Goal: Information Seeking & Learning: Check status

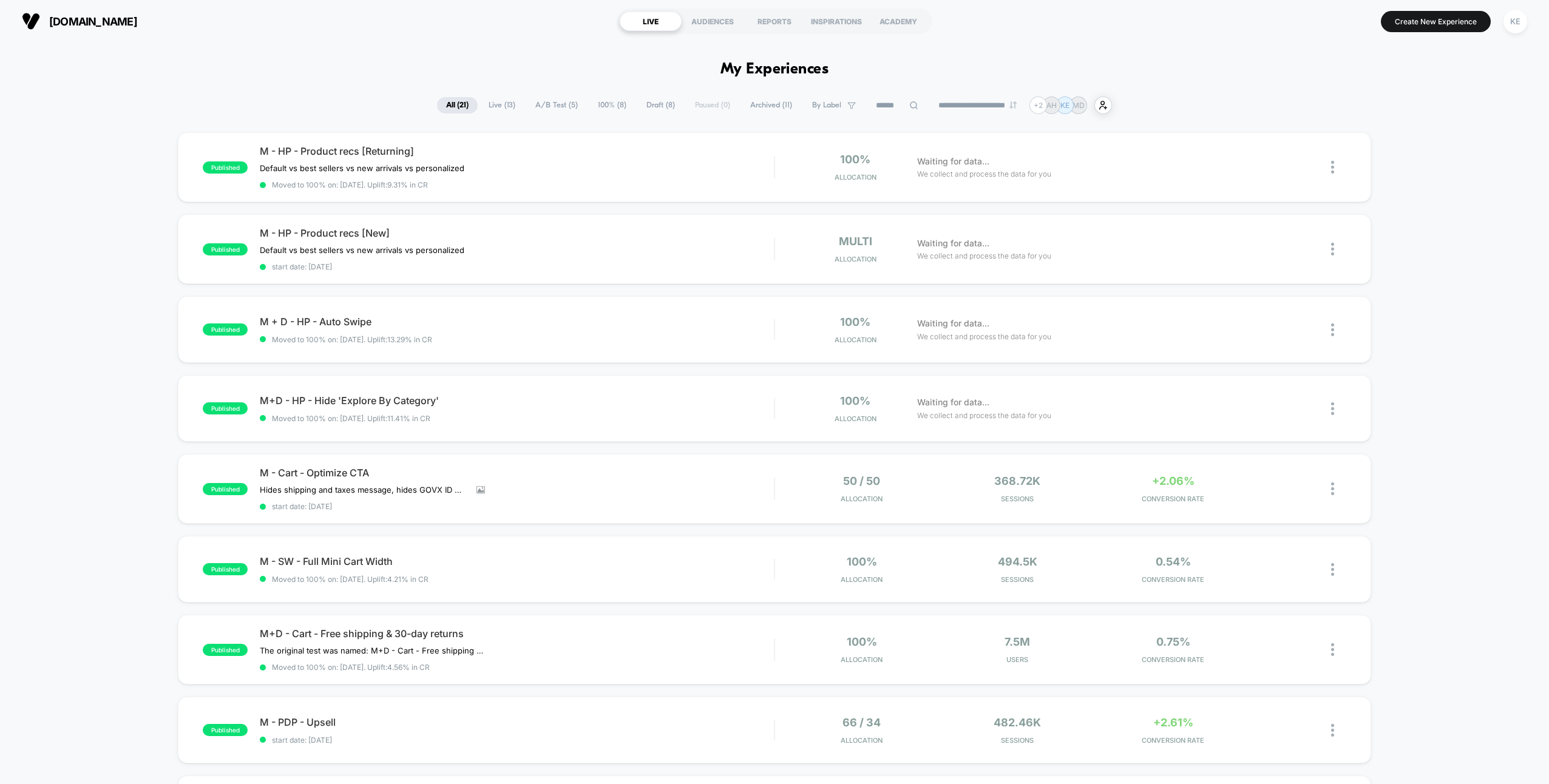
click at [494, 102] on span "Live ( 13 )" at bounding box center [501, 105] width 45 height 16
click at [538, 405] on div "M+D - HP - Hide 'Explore By Category' Click to edit experience details Click to…" at bounding box center [517, 408] width 514 height 28
click at [447, 104] on span "All ( 21 )" at bounding box center [457, 105] width 41 height 16
click at [576, 404] on div "M+D - HP - Hide 'Explore By Category' Click to edit experience details Click to…" at bounding box center [517, 408] width 514 height 28
click at [543, 104] on span "A/B Test ( 5 )" at bounding box center [557, 105] width 60 height 16
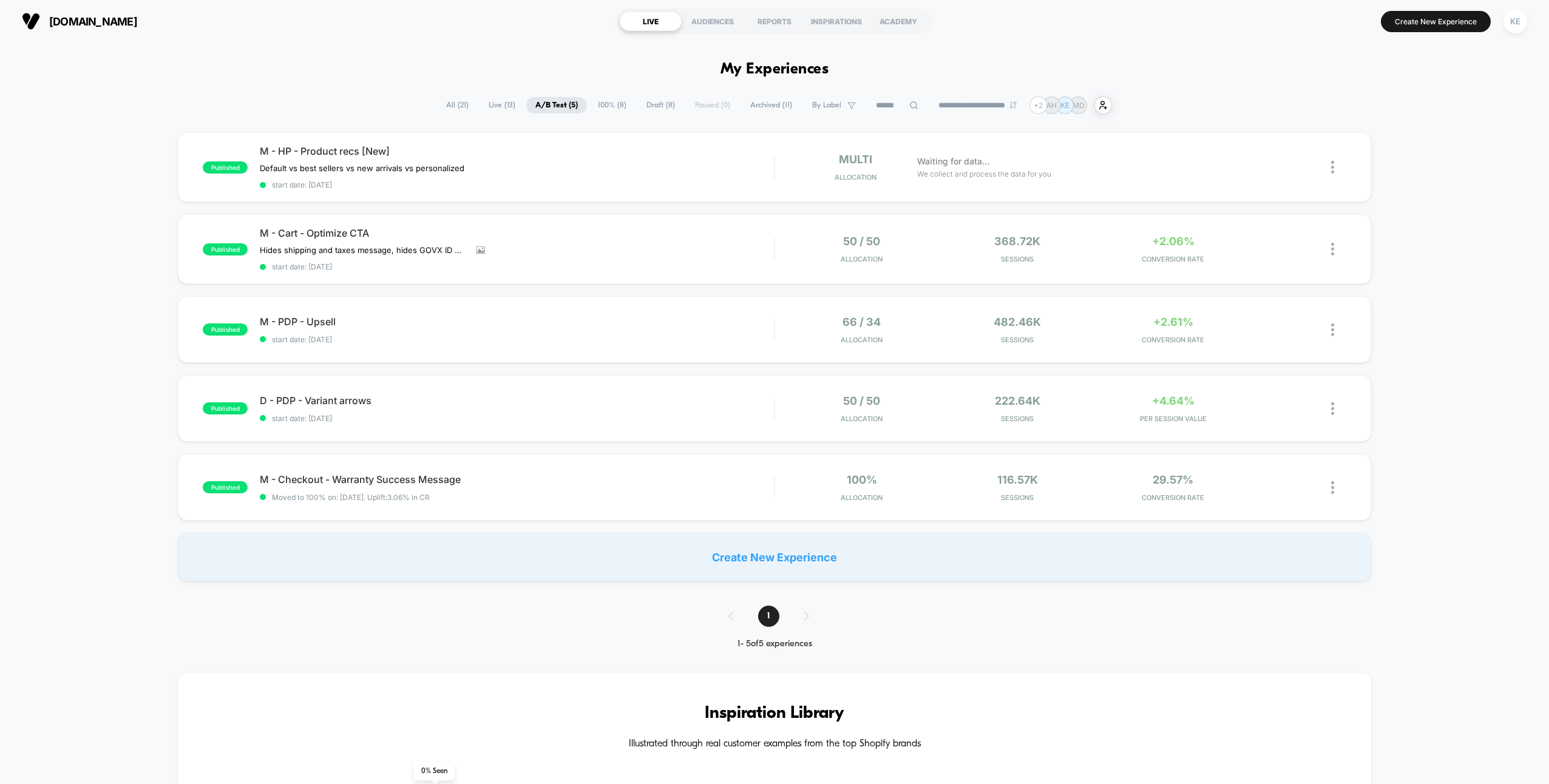
click at [494, 104] on span "Live ( 13 )" at bounding box center [501, 105] width 45 height 16
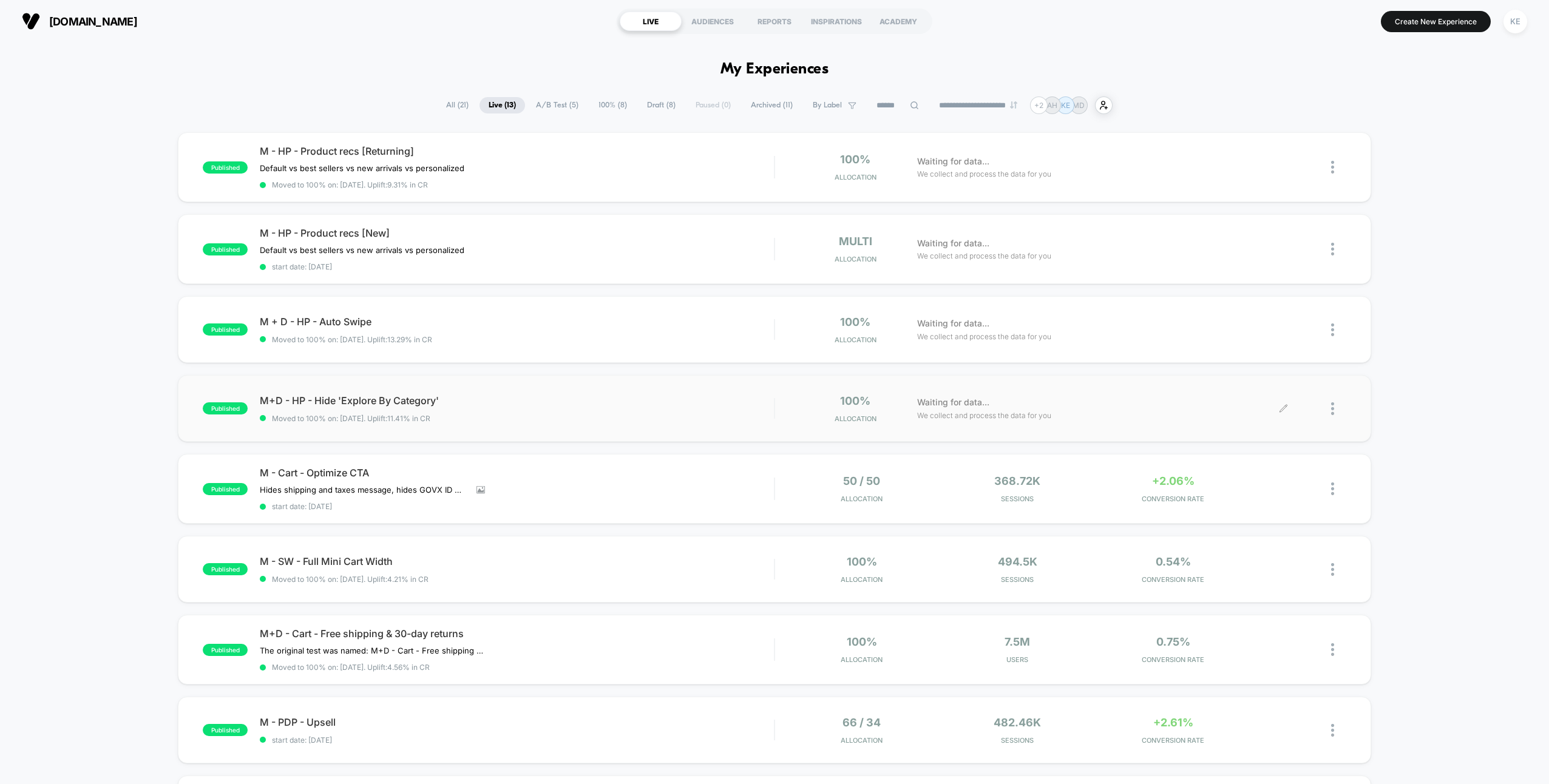
click at [1336, 411] on div at bounding box center [1338, 408] width 16 height 28
click at [1366, 442] on div "published M - HP - Product recs [Returning] Default vs best sellers vs new arri…" at bounding box center [774, 637] width 1549 height 1010
click at [511, 394] on span "M+D - HP - Hide 'Explore By Category' Click to edit experience details" at bounding box center [517, 400] width 514 height 12
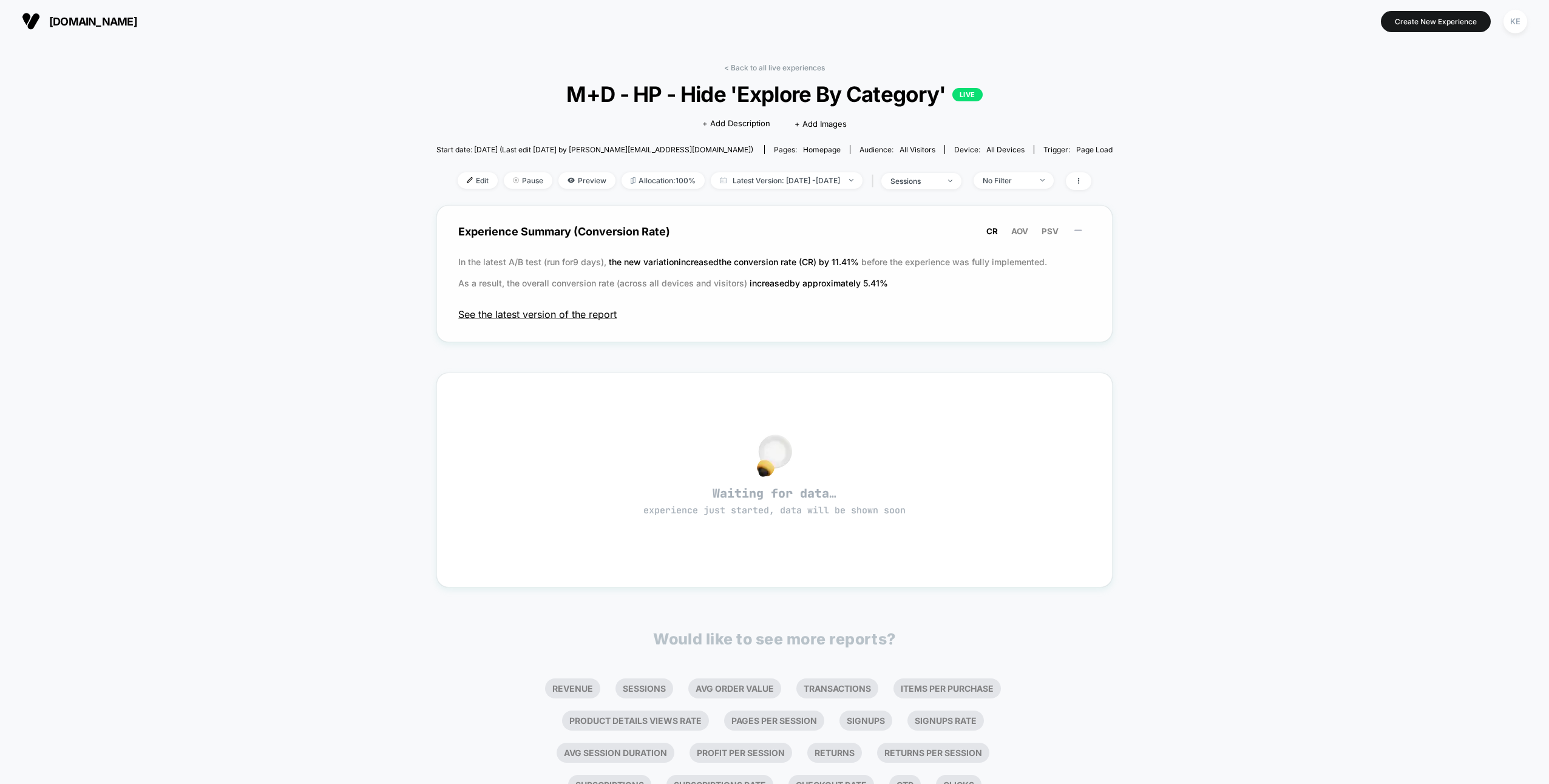
click at [562, 313] on span "See the latest version of the report" at bounding box center [774, 314] width 633 height 12
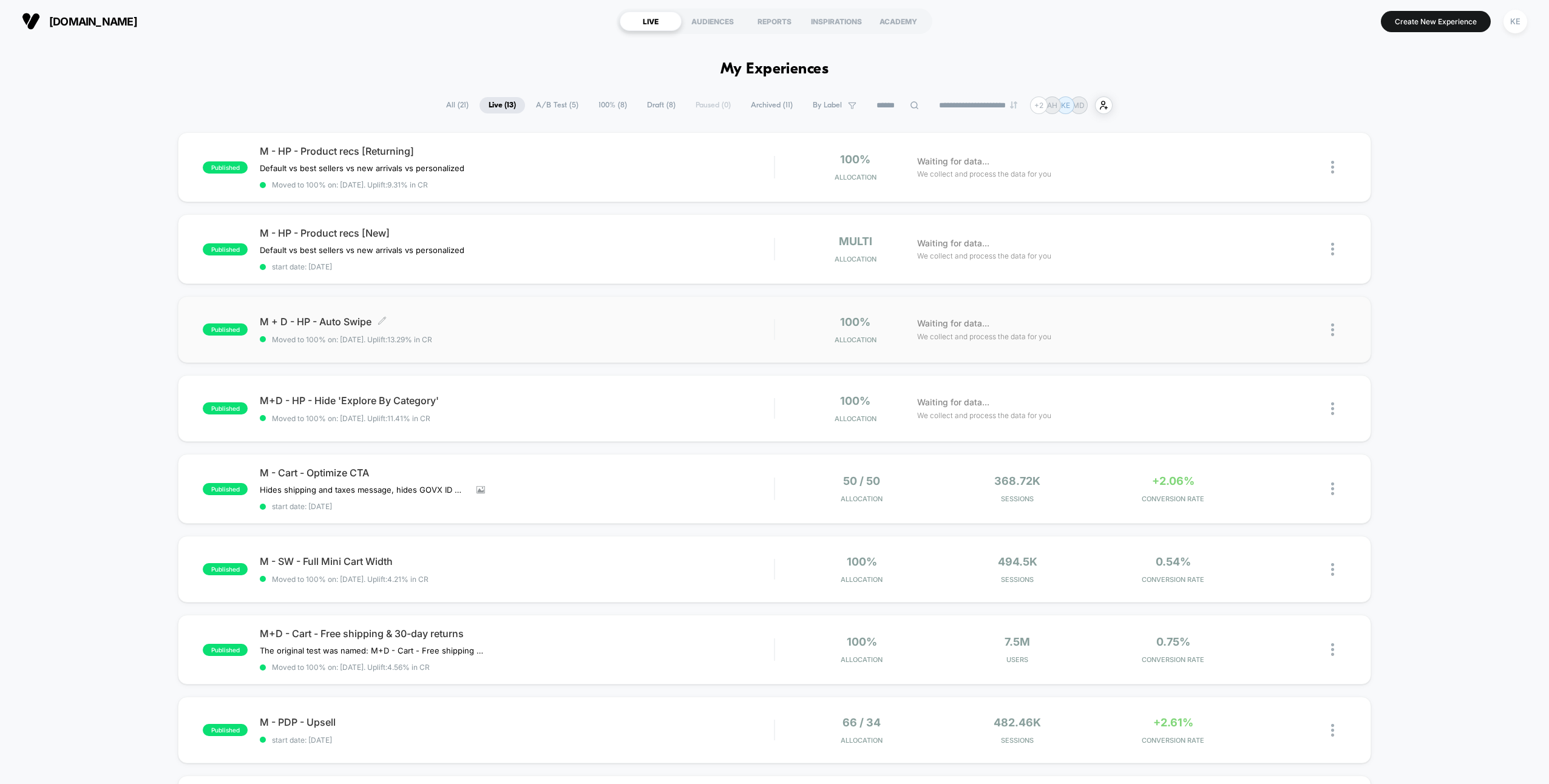
click at [533, 330] on div "M + D - HP - Auto Swipe Click to edit experience details Click to edit experien…" at bounding box center [517, 329] width 514 height 28
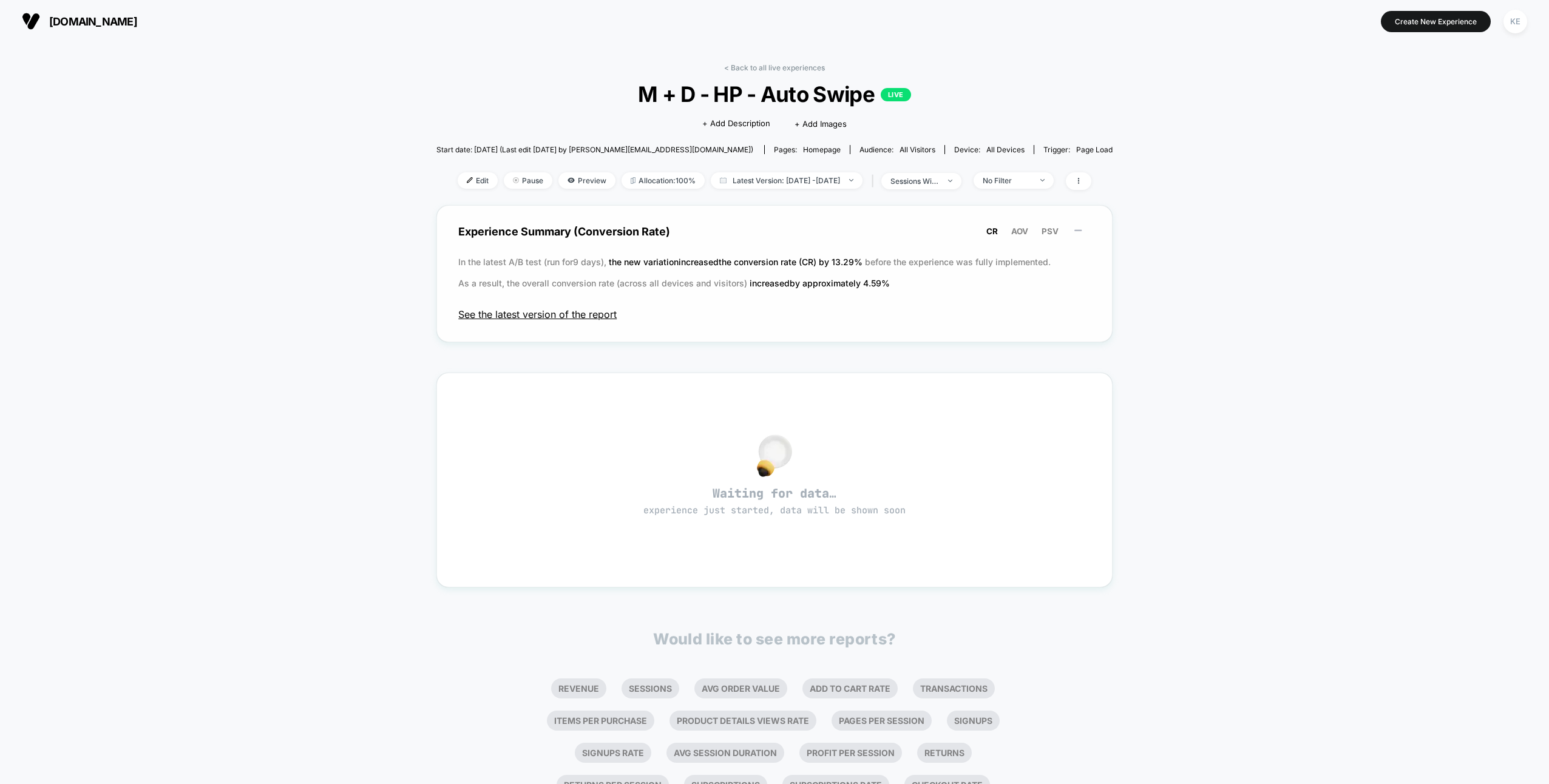
click at [578, 310] on span "See the latest version of the report" at bounding box center [774, 314] width 633 height 12
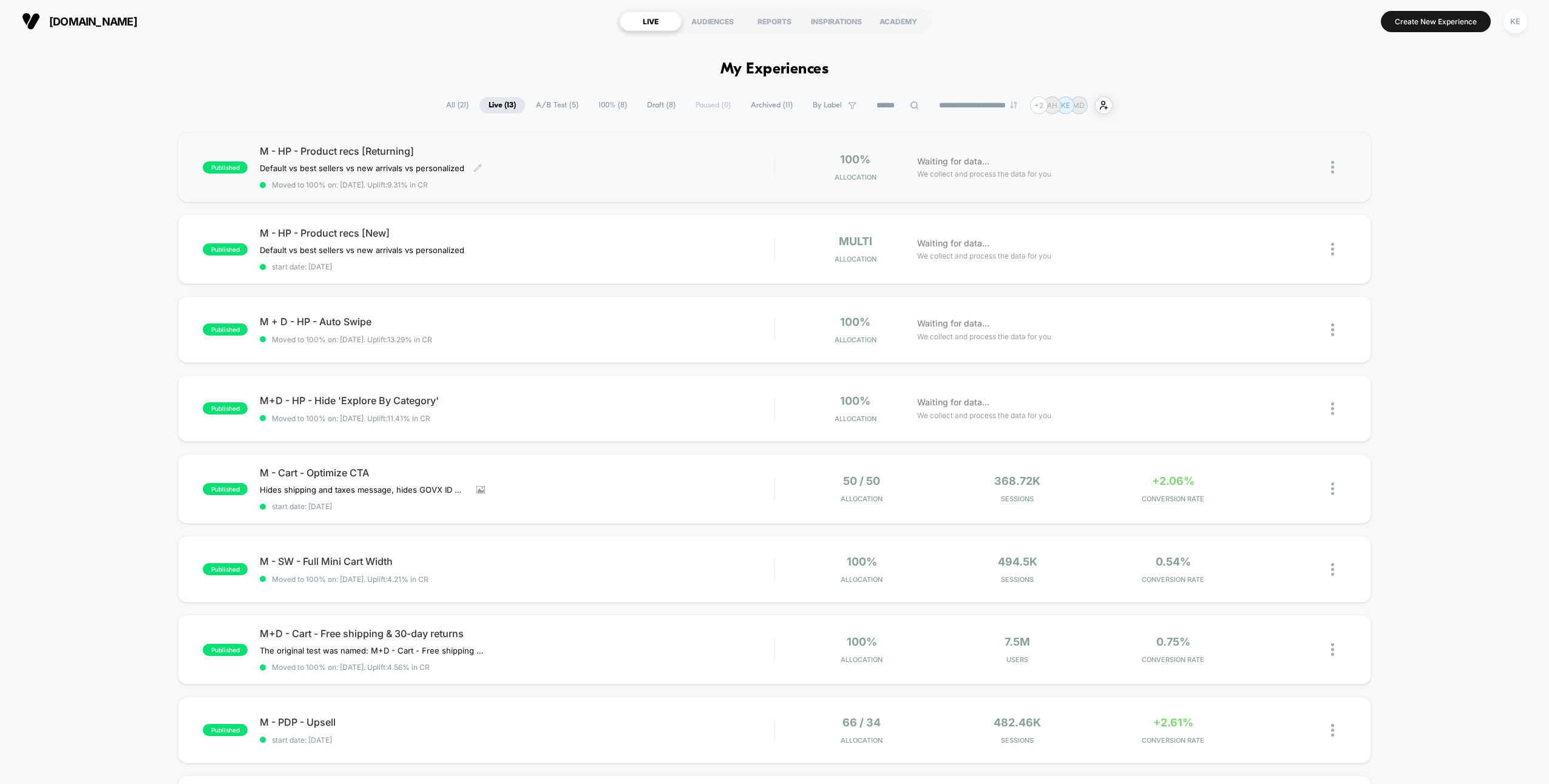
click at [550, 168] on div "Default vs best sellers vs new arrivals vs personalized Click to edit experienc…" at bounding box center [440, 168] width 360 height 10
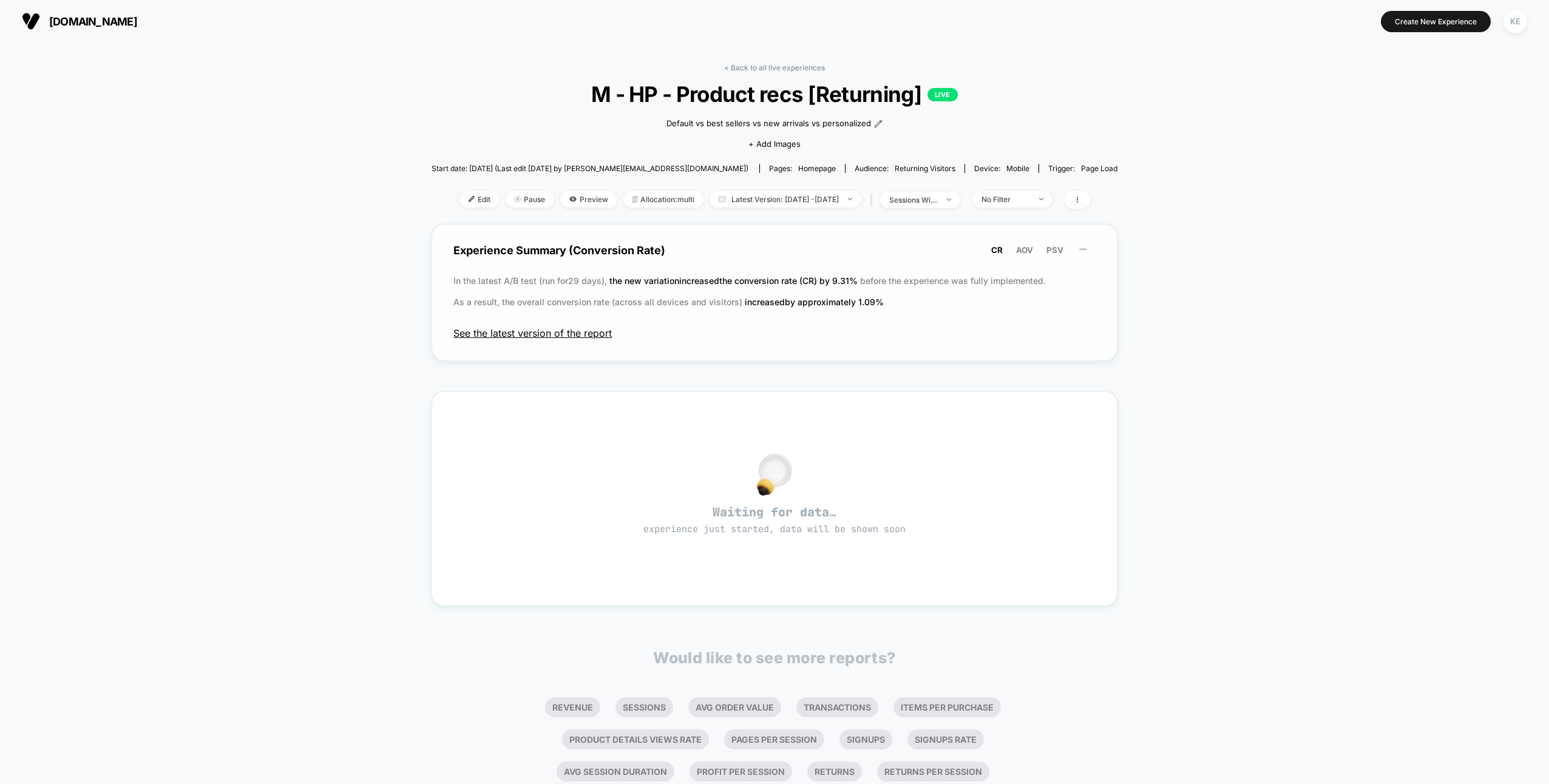
click at [579, 332] on span "See the latest version of the report" at bounding box center [775, 332] width 643 height 12
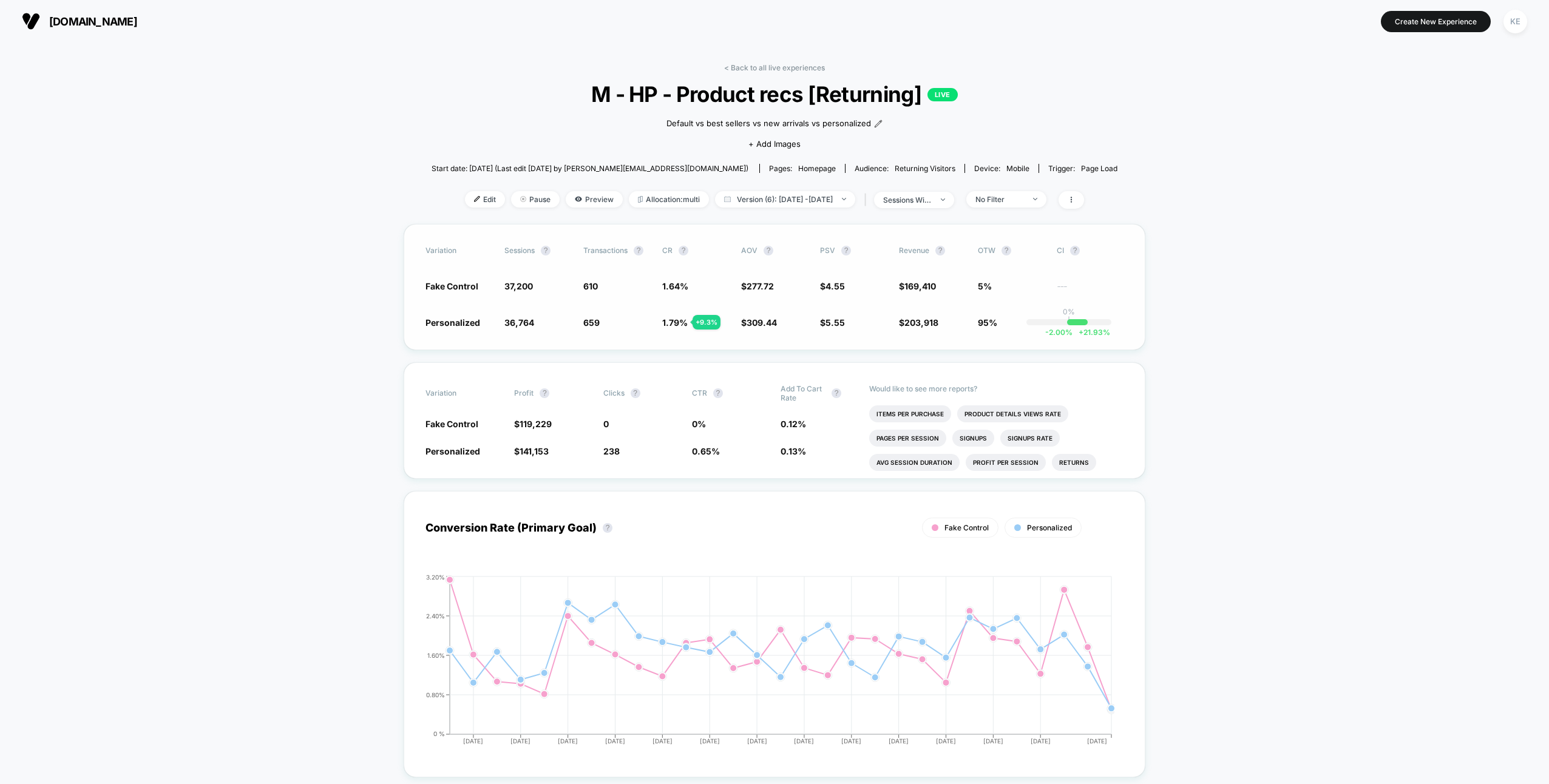
click at [459, 284] on span "Fake Control" at bounding box center [452, 286] width 53 height 10
click at [571, 201] on span "Preview" at bounding box center [594, 199] width 58 height 16
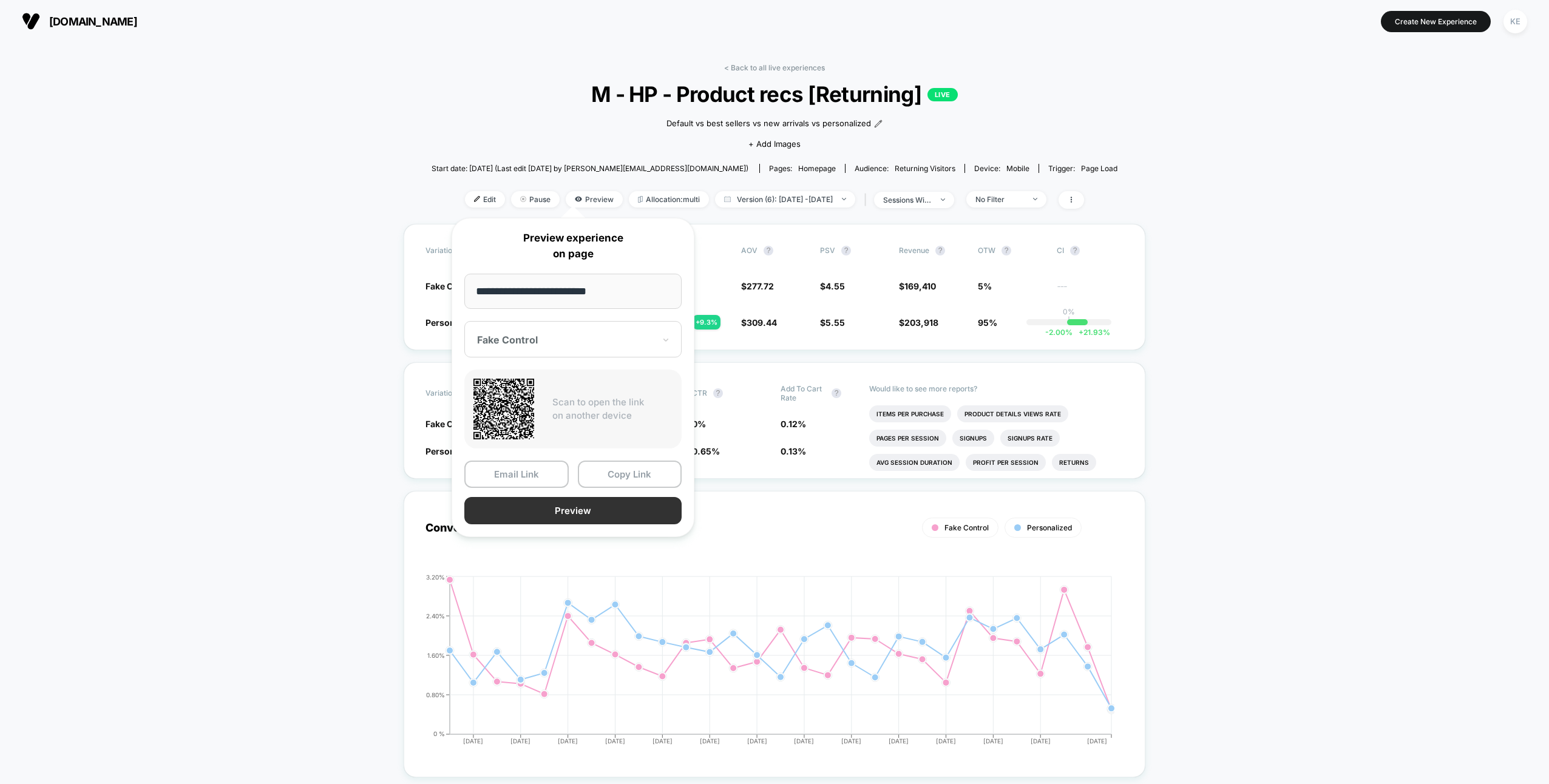
click at [603, 515] on button "Preview" at bounding box center [573, 511] width 217 height 27
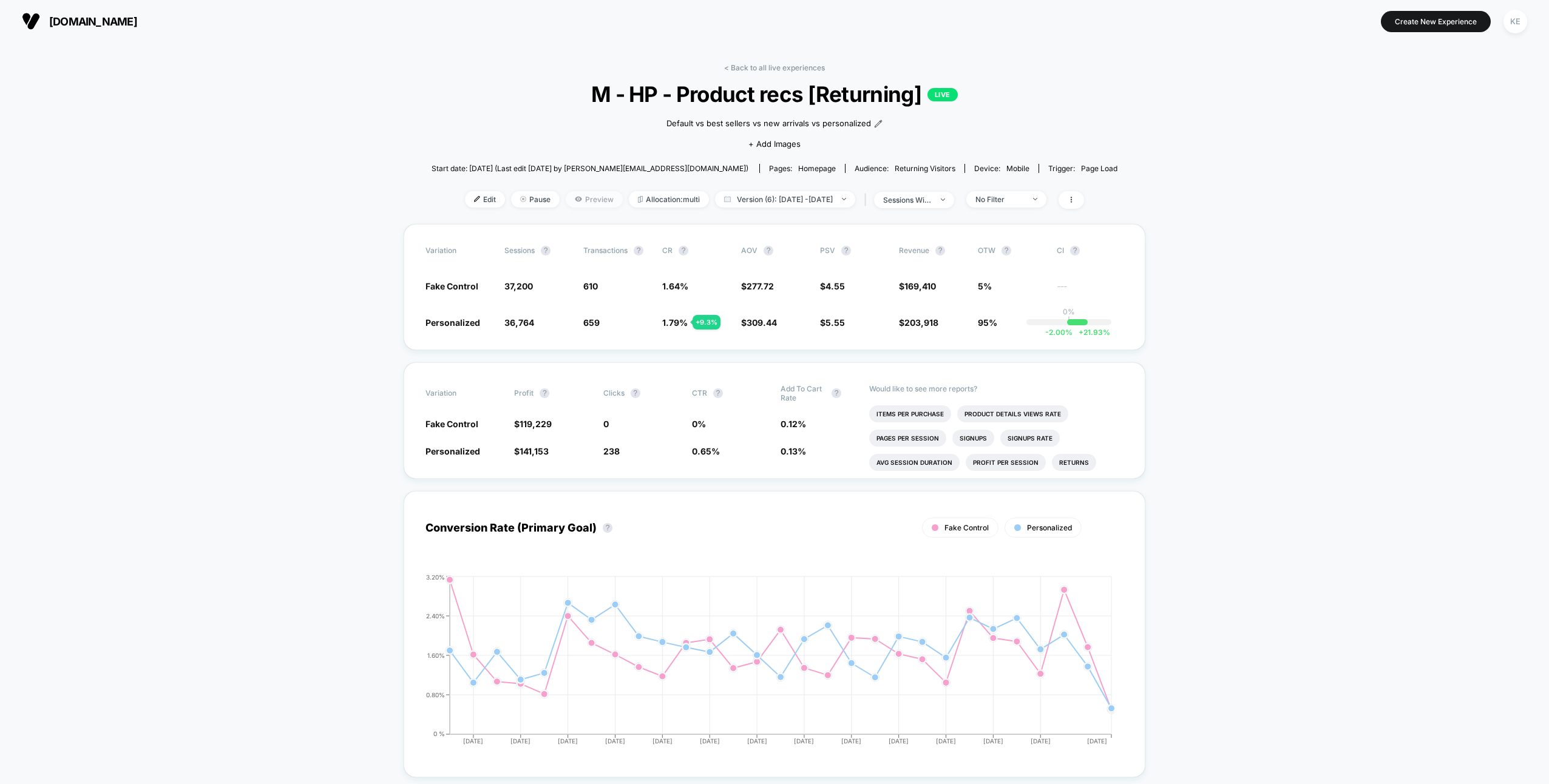
click at [570, 194] on span "Preview" at bounding box center [594, 199] width 58 height 16
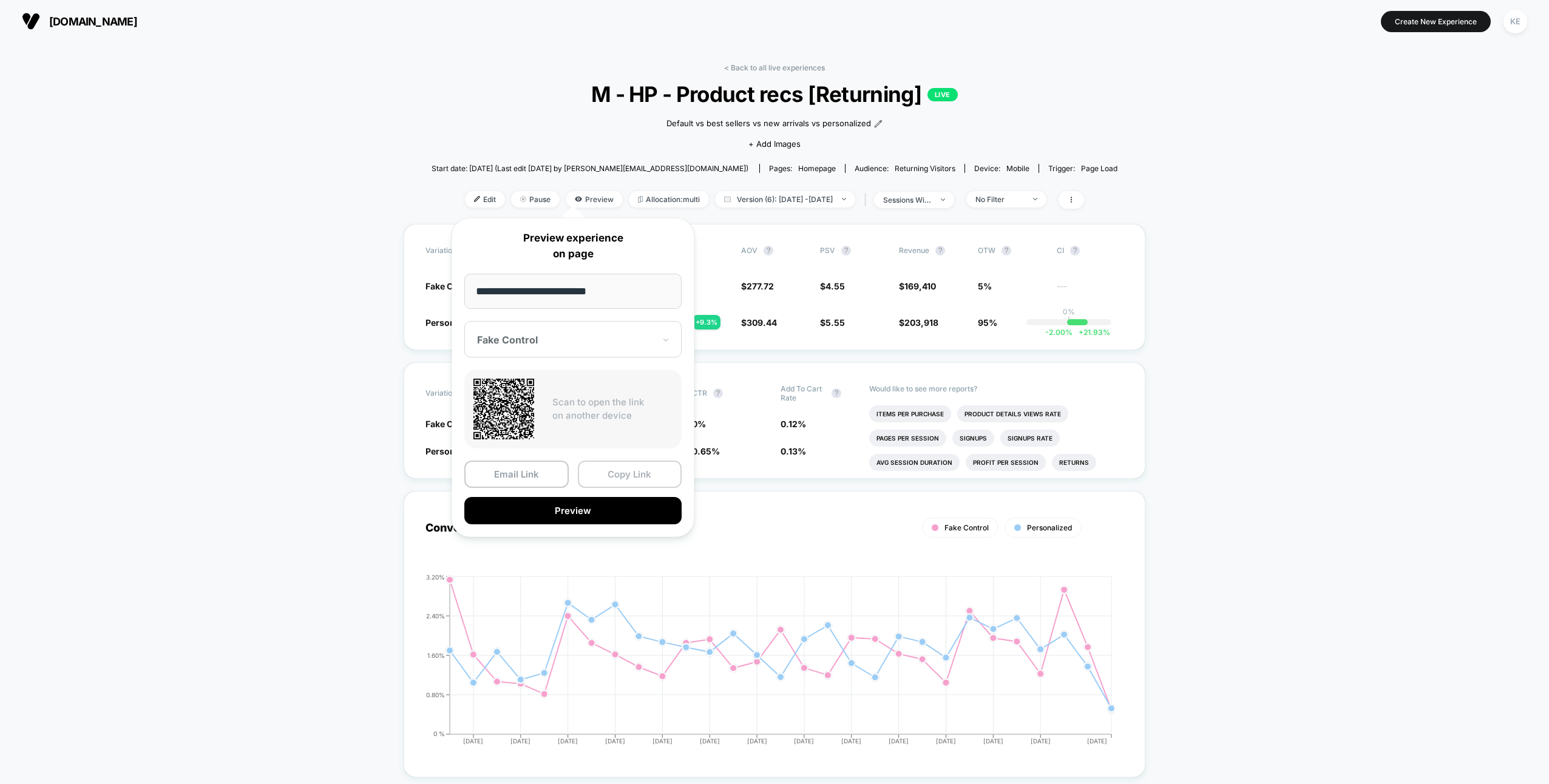
click at [613, 475] on button "Copy Link" at bounding box center [630, 475] width 104 height 27
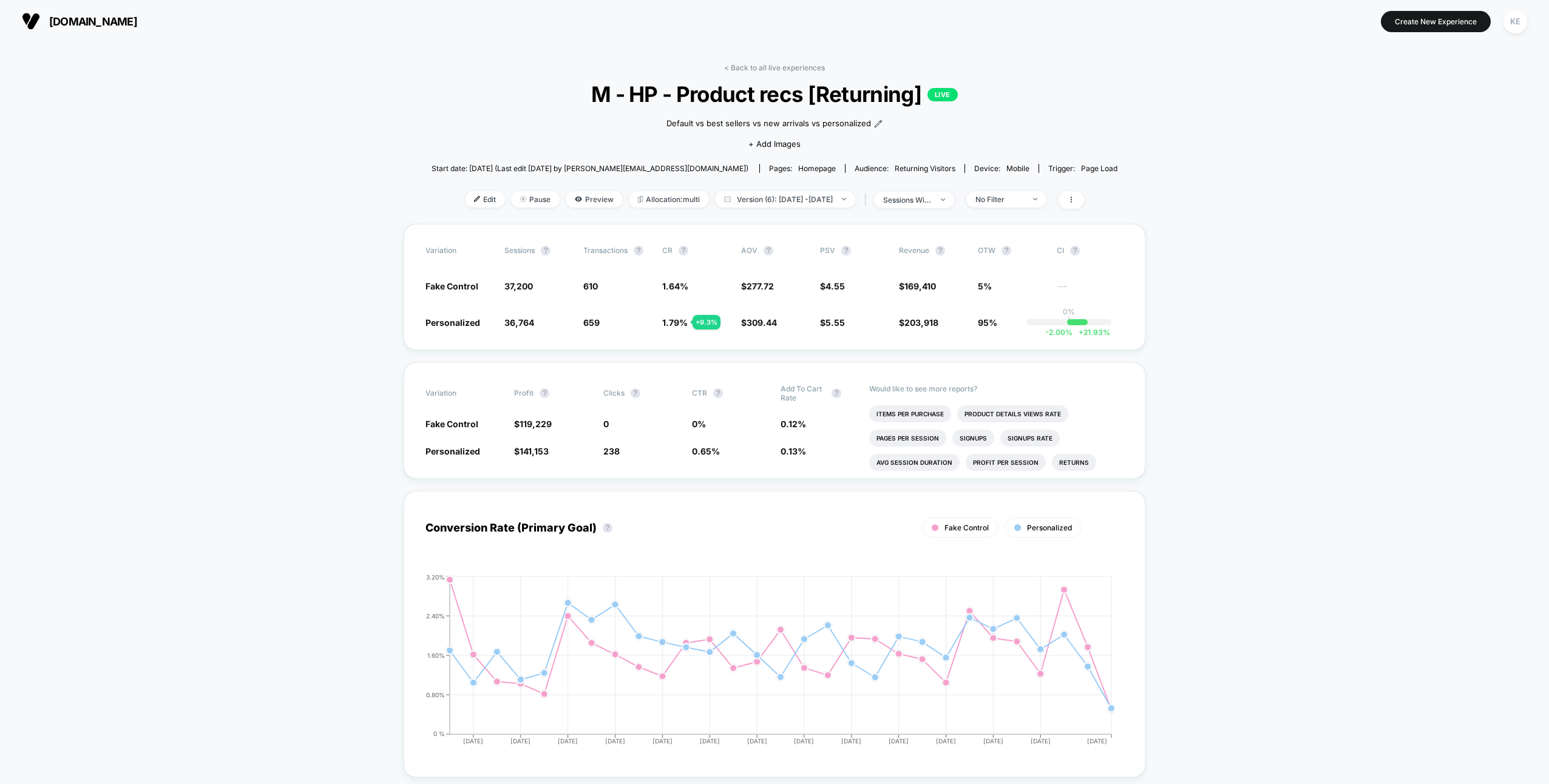
click at [774, 66] on link "< Back to all live experiences" at bounding box center [774, 68] width 100 height 9
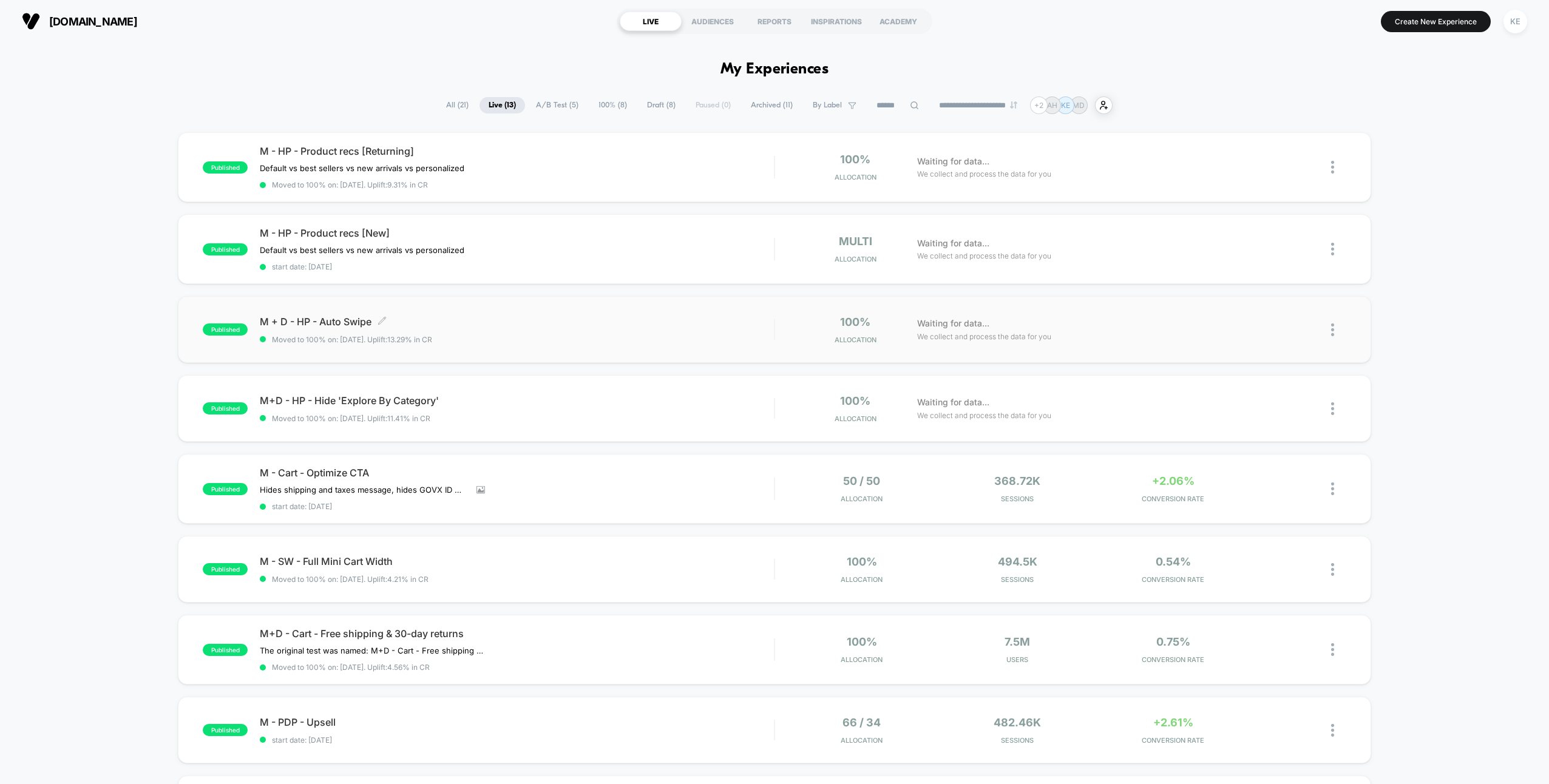
click at [570, 335] on span "Moved to 100% on: [DATE] . Uplift: 13.29% in CR" at bounding box center [517, 340] width 514 height 9
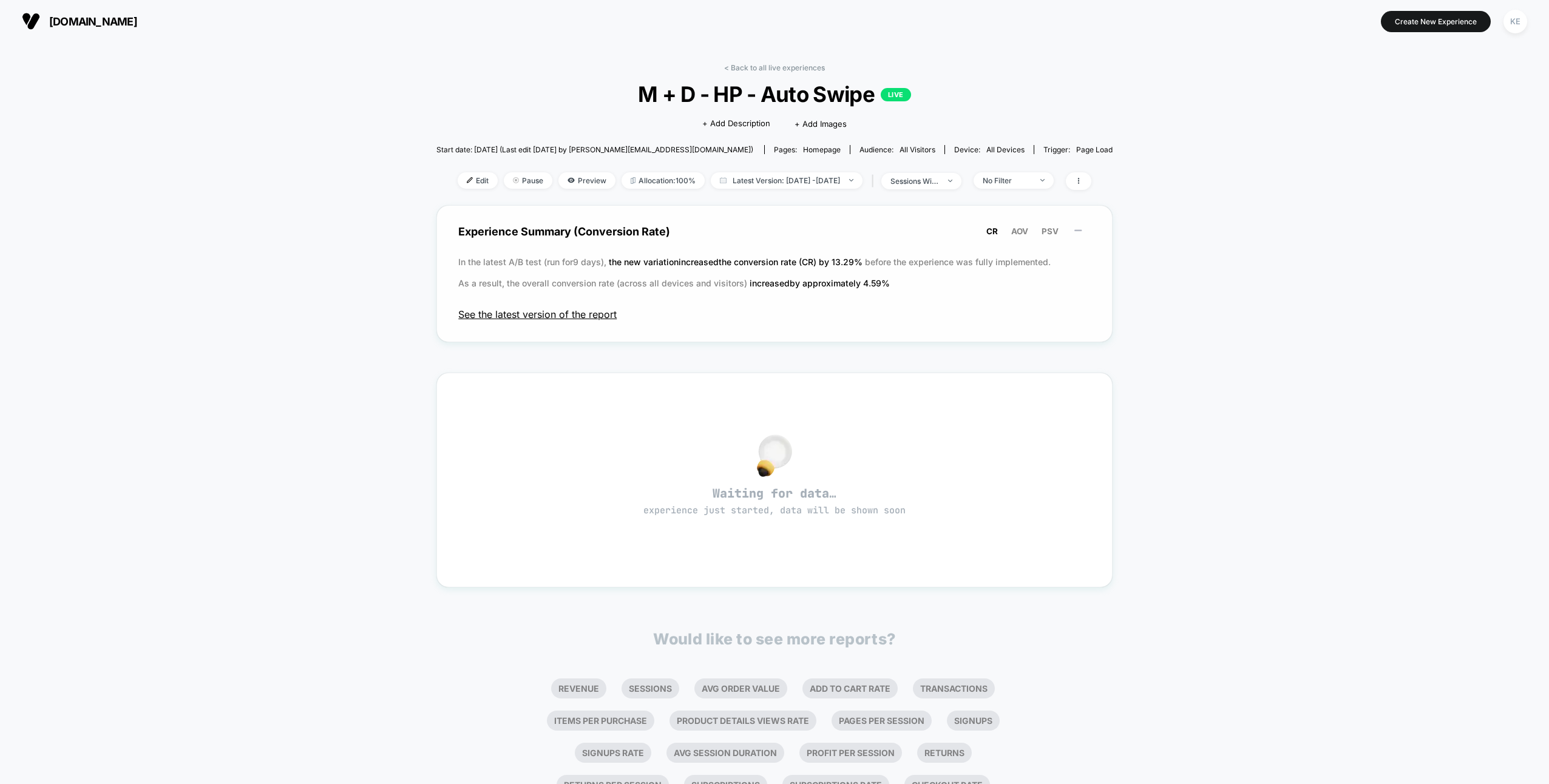
click at [605, 312] on span "See the latest version of the report" at bounding box center [774, 314] width 633 height 12
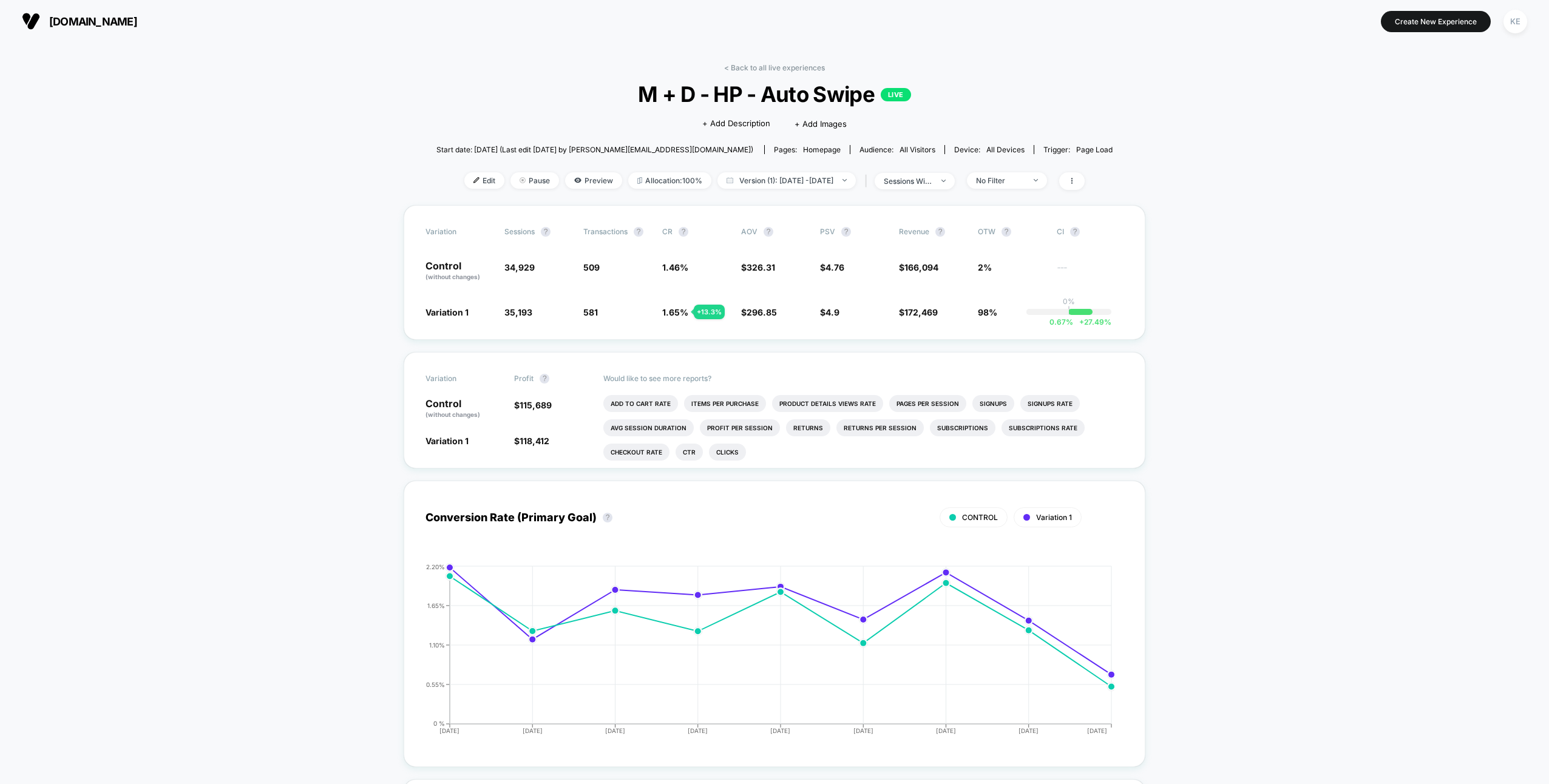
drag, startPoint x: 1287, startPoint y: 97, endPoint x: 1151, endPoint y: 17, distance: 157.8
